Goal: Find specific page/section: Find specific page/section

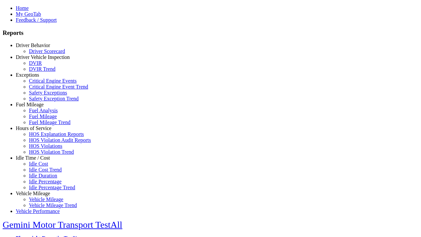
click at [38, 161] on link "Idle Time / Cost" at bounding box center [33, 158] width 34 height 6
click at [43, 172] on link "Idle Cost Trend" at bounding box center [45, 170] width 33 height 6
select select
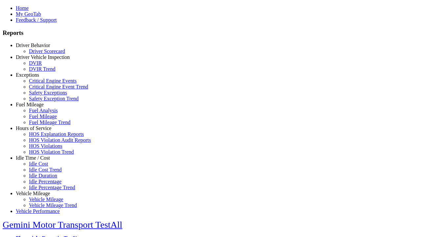
select select
